Goal: Task Accomplishment & Management: Use online tool/utility

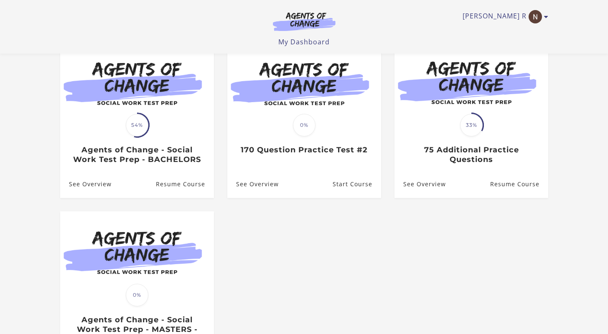
scroll to position [61, 0]
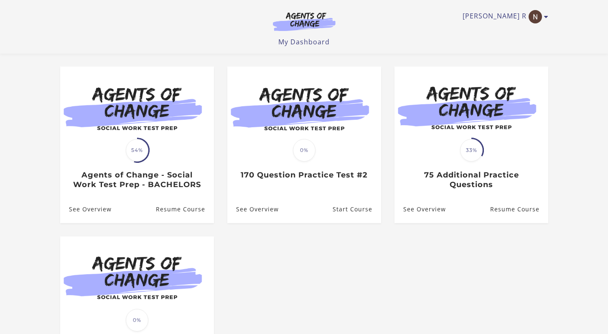
click at [217, 189] on li "Translation missing: en.liquid.partials.dashboard_course_card.progress_descript…" at bounding box center [137, 151] width 167 height 170
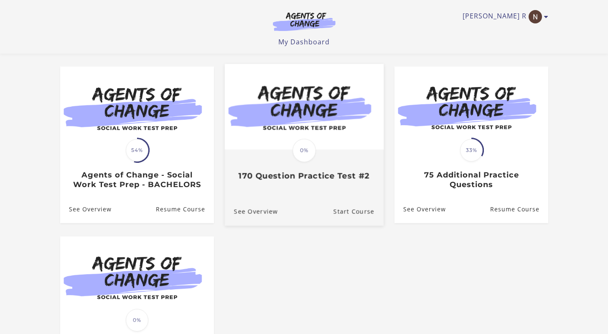
click at [295, 171] on div "Translation missing: en.liquid.partials.dashboard_course_card.progress_descript…" at bounding box center [304, 166] width 159 height 31
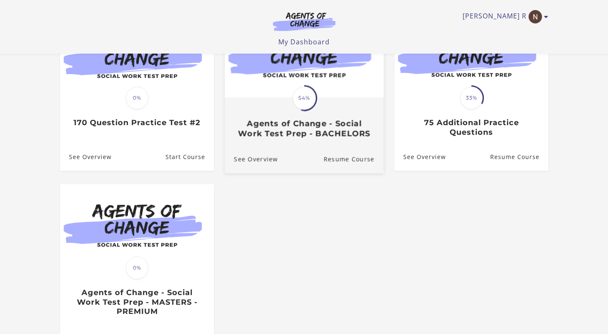
scroll to position [61, 0]
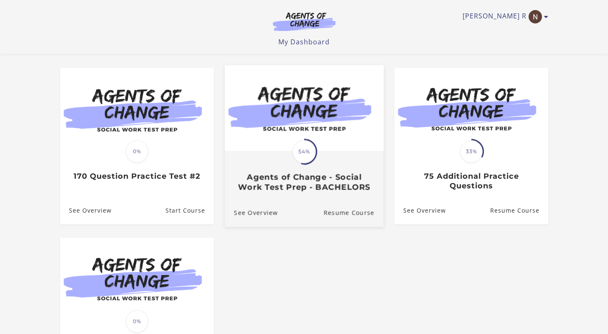
click at [314, 164] on div "Translation missing: en.liquid.partials.dashboard_course_card.progress_descript…" at bounding box center [304, 152] width 26 height 26
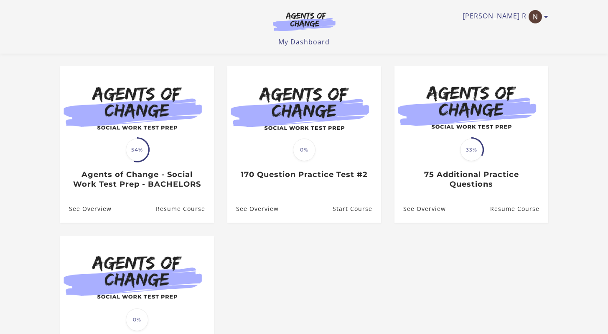
scroll to position [61, 0]
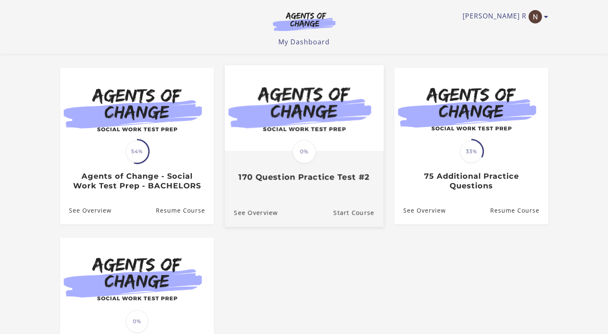
click at [288, 179] on h3 "170 Question Practice Test #2" at bounding box center [304, 177] width 140 height 10
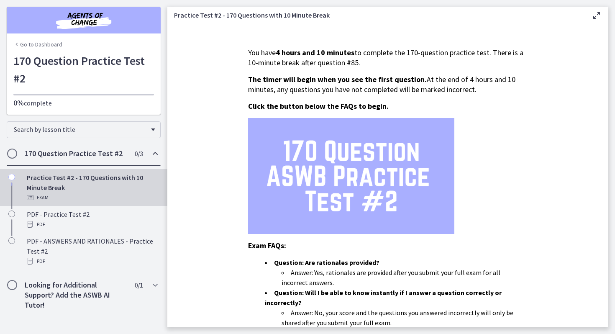
click at [128, 151] on div "170 Question Practice Test #2 0 / 3 Completed" at bounding box center [84, 153] width 154 height 24
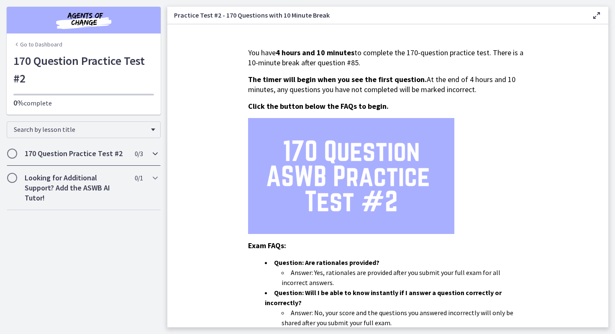
click at [90, 157] on h2 "170 Question Practice Test #2" at bounding box center [76, 153] width 102 height 10
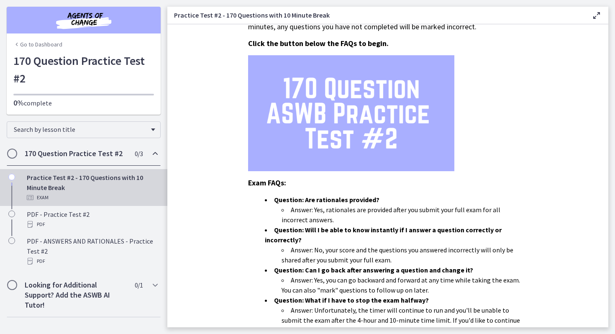
scroll to position [229, 0]
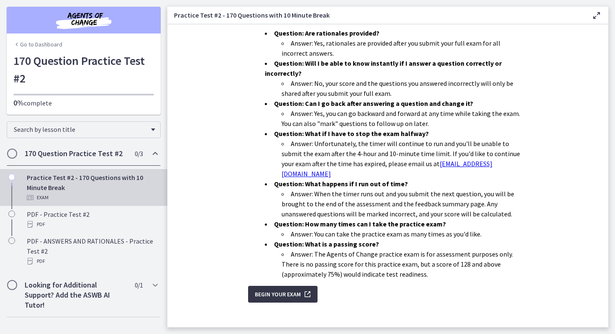
click at [286, 289] on span "Begin Your Exam" at bounding box center [278, 294] width 46 height 10
